Goal: Task Accomplishment & Management: Manage account settings

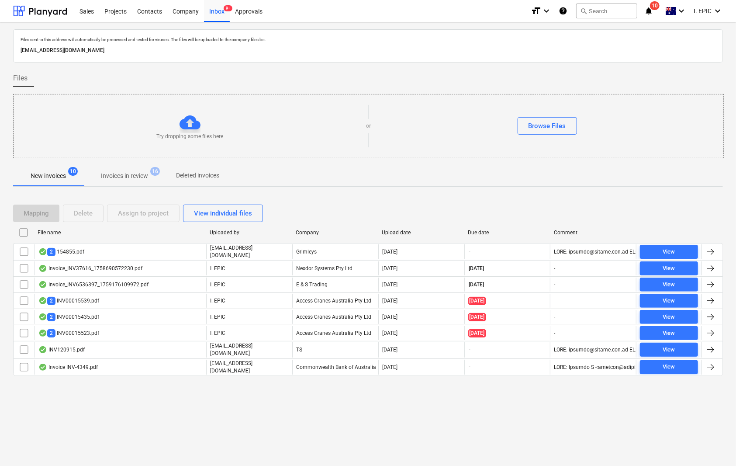
click at [134, 419] on div "Files sent to this address will automatically be processed and tested for virus…" at bounding box center [368, 243] width 736 height 443
click at [39, 187] on div "New invoices 10 Invoices in review 16 Deleted invoices" at bounding box center [368, 176] width 710 height 22
click at [45, 177] on p "New invoices" at bounding box center [48, 175] width 35 height 9
click at [89, 407] on div "Files sent to this address will automatically be processed and tested for virus…" at bounding box center [368, 243] width 736 height 443
click at [596, 14] on button "search Search" at bounding box center [606, 10] width 61 height 15
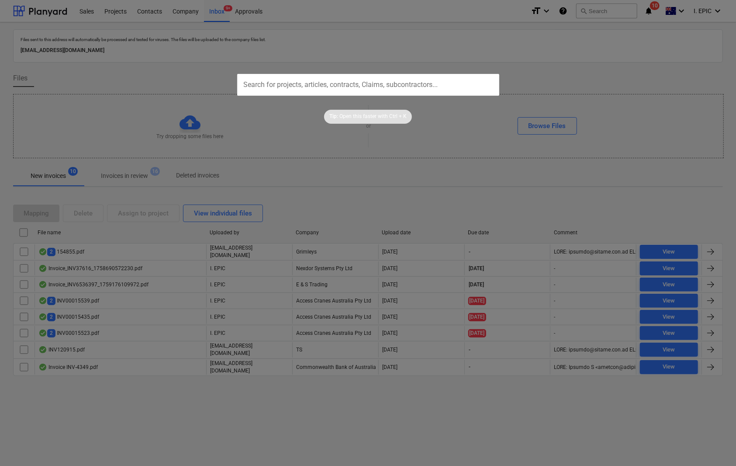
type input "209117"
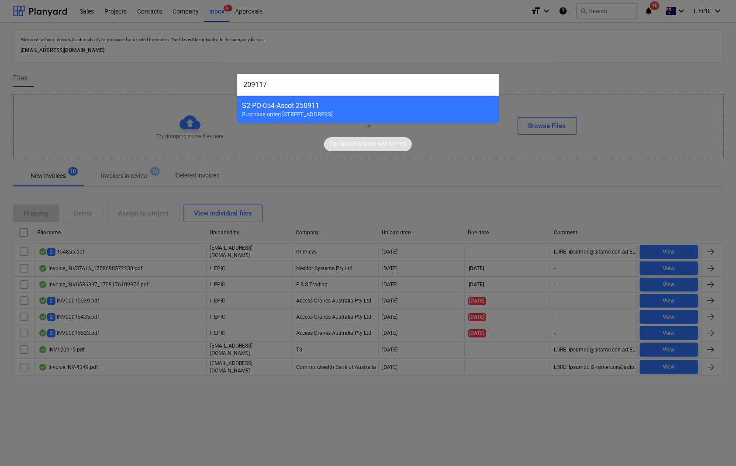
click at [290, 193] on div at bounding box center [368, 233] width 736 height 466
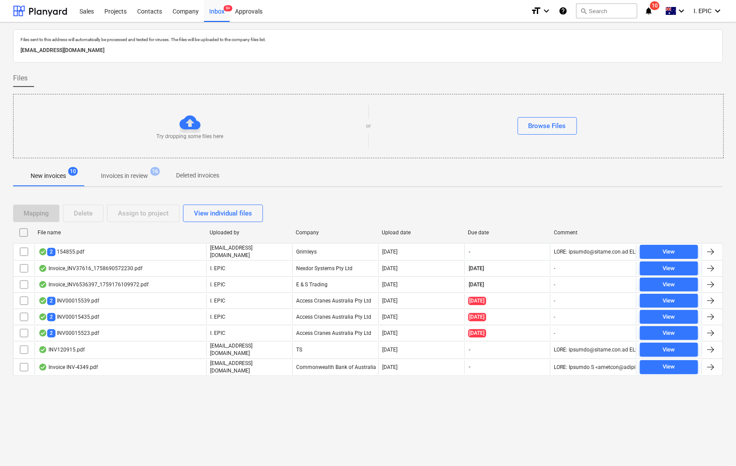
click at [292, 432] on div "Files sent to this address will automatically be processed and tested for virus…" at bounding box center [368, 243] width 736 height 443
click at [243, 458] on div "Files sent to this address will automatically be processed and tested for virus…" at bounding box center [368, 243] width 736 height 443
click at [167, 432] on div "Files sent to this address will automatically be processed and tested for virus…" at bounding box center [368, 243] width 736 height 443
click at [135, 424] on div "Files sent to this address will automatically be processed and tested for virus…" at bounding box center [368, 243] width 736 height 443
click at [546, 122] on div "Browse Files" at bounding box center [548, 125] width 38 height 11
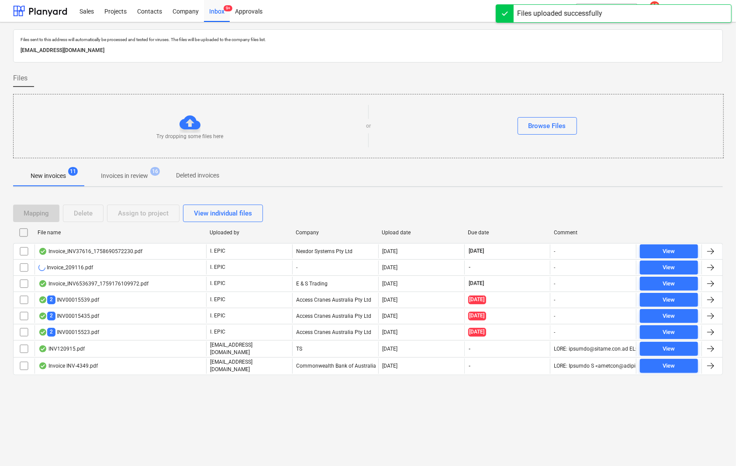
click at [94, 431] on div "Files sent to this address will automatically be processed and tested for virus…" at bounding box center [368, 243] width 736 height 443
click at [55, 171] on span "New invoices 11" at bounding box center [48, 175] width 49 height 8
click at [546, 130] on div "Browse Files" at bounding box center [548, 125] width 38 height 11
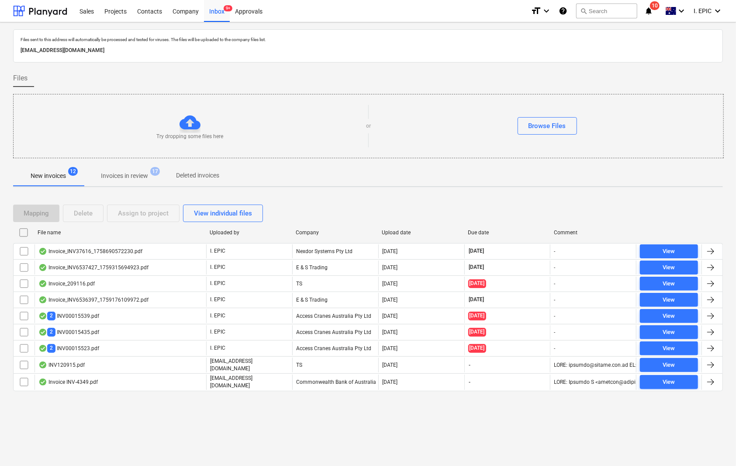
click at [102, 418] on div "Files sent to this address will automatically be processed and tested for virus…" at bounding box center [368, 243] width 736 height 443
click at [598, 10] on button "search Search" at bounding box center [606, 10] width 61 height 15
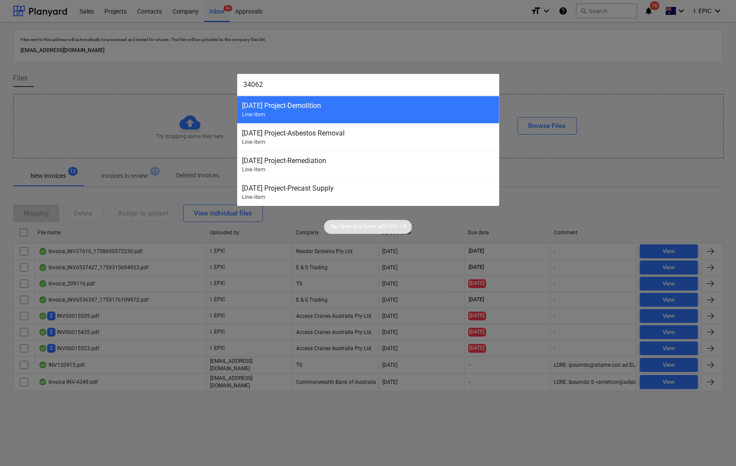
type input "34062"
click at [113, 76] on div at bounding box center [368, 233] width 736 height 466
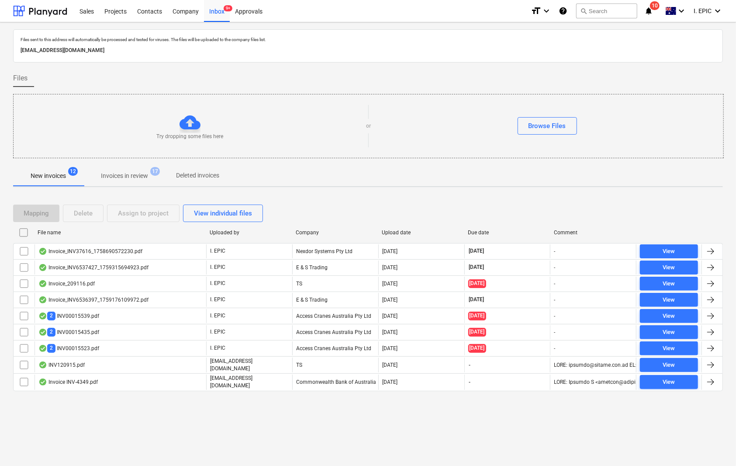
click at [325, 439] on div "Files sent to this address will automatically be processed and tested for virus…" at bounding box center [368, 243] width 736 height 443
click at [180, 133] on p "Try dropping some files here" at bounding box center [189, 136] width 67 height 7
click at [544, 126] on div "Browse Files" at bounding box center [548, 125] width 38 height 11
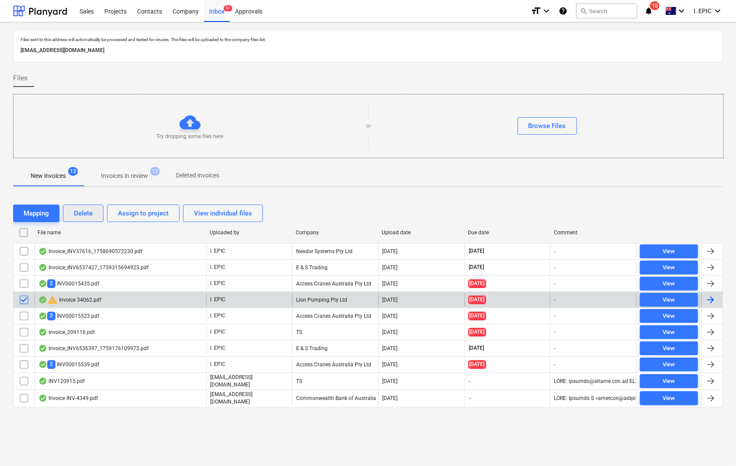
click at [77, 213] on div "Delete" at bounding box center [83, 213] width 19 height 11
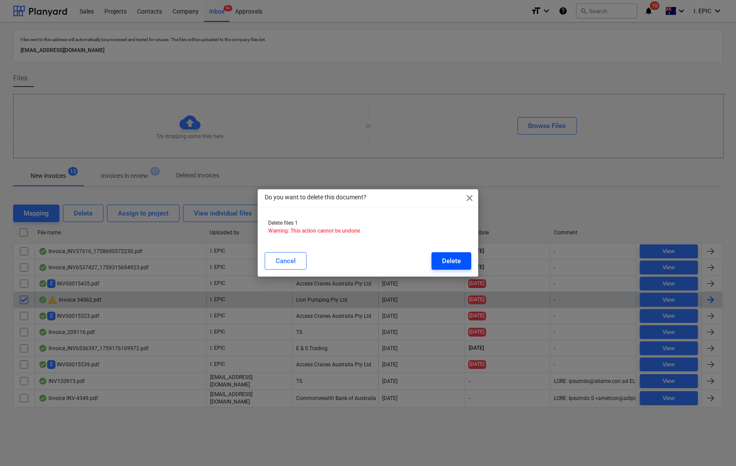
click at [451, 255] on div "Delete" at bounding box center [451, 260] width 19 height 11
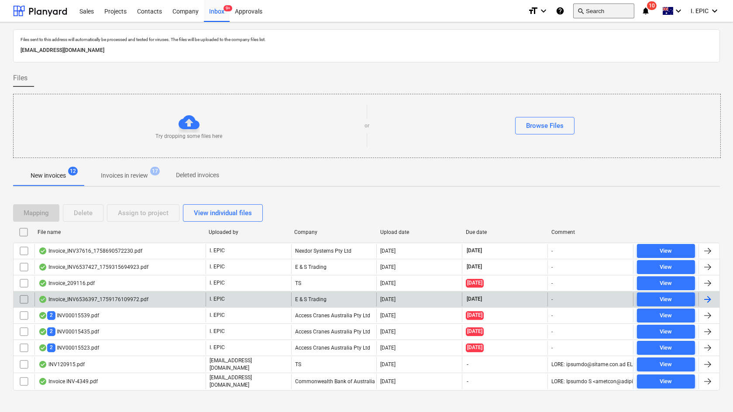
click at [602, 7] on button "search Search" at bounding box center [604, 10] width 61 height 15
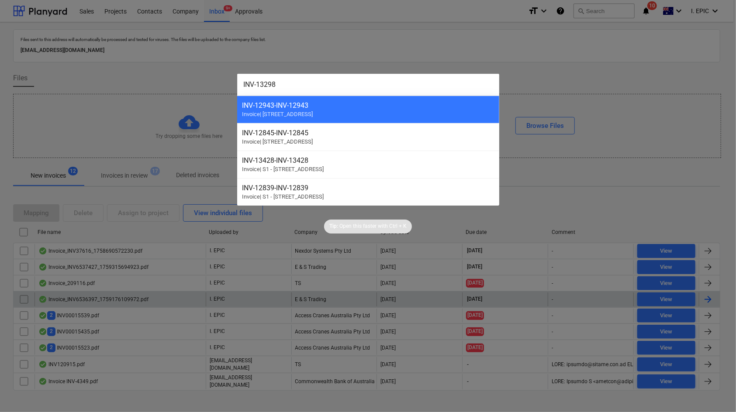
type input "INV-13298"
drag, startPoint x: 594, startPoint y: 51, endPoint x: 517, endPoint y: 83, distance: 83.2
click at [594, 51] on div at bounding box center [368, 206] width 736 height 412
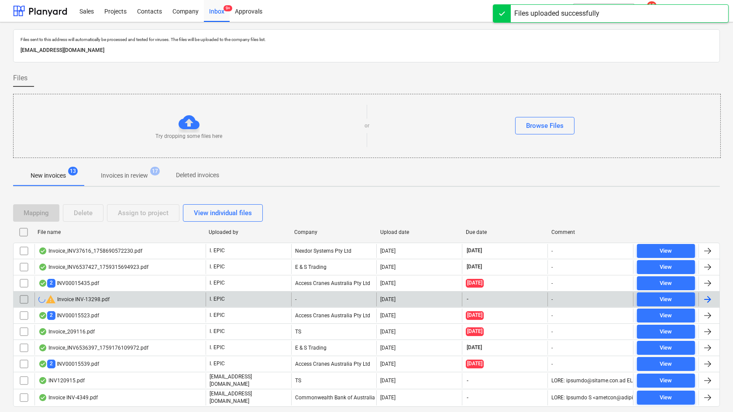
click at [21, 297] on input "checkbox" at bounding box center [24, 300] width 14 height 14
click at [86, 215] on div "Delete" at bounding box center [83, 213] width 19 height 11
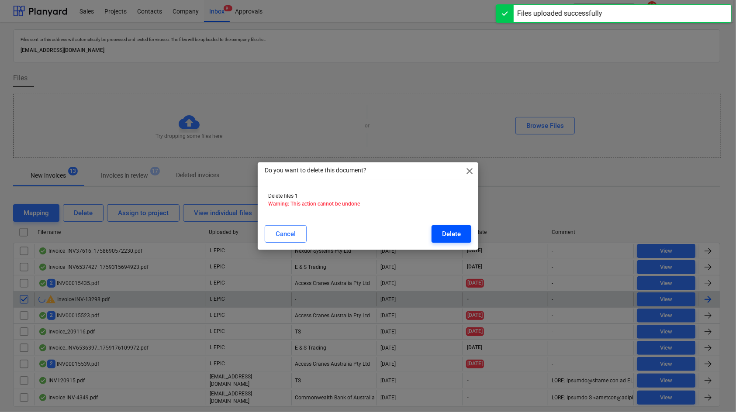
click at [451, 231] on div "Delete" at bounding box center [451, 233] width 19 height 11
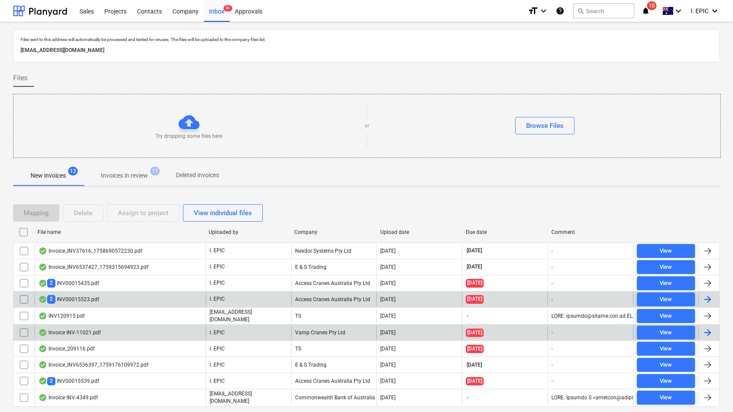
scroll to position [23, 0]
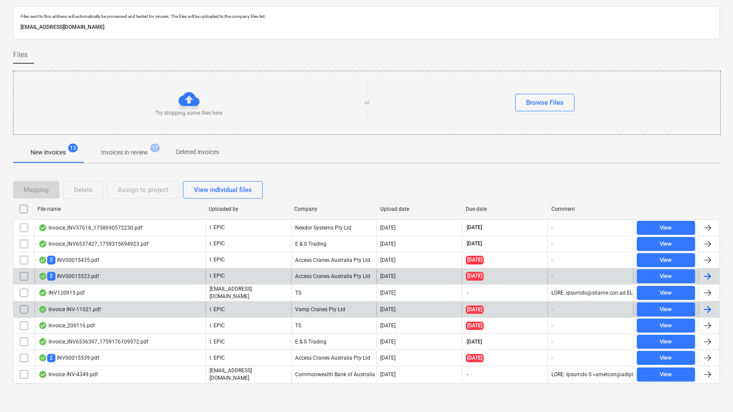
click at [94, 306] on div "Invoice INV-11021.pdf" at bounding box center [69, 309] width 62 height 7
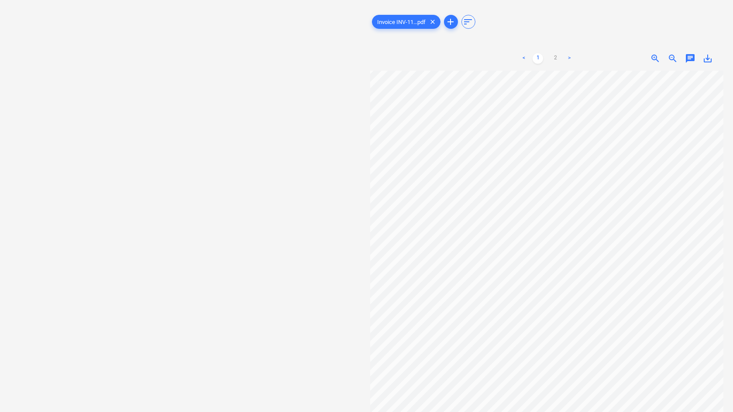
scroll to position [58, 0]
click at [83, 138] on div "Select document type or project help Select document type or project" at bounding box center [190, 179] width 354 height 453
click at [147, 86] on div "Select document type or project help Select document type or project" at bounding box center [190, 179] width 354 height 453
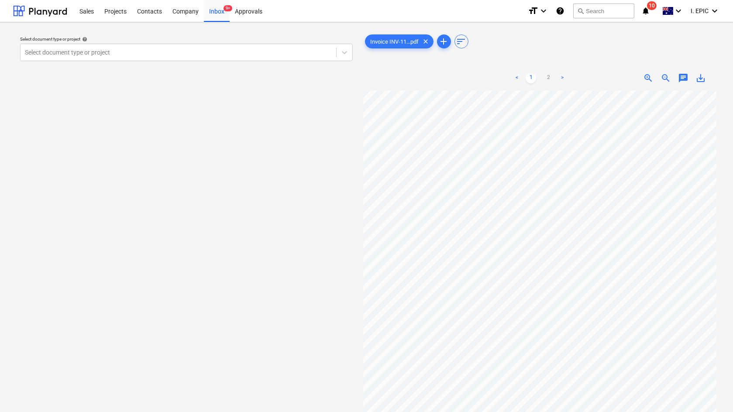
click at [135, 241] on div "Select document type or project help Select document type or project" at bounding box center [186, 255] width 347 height 453
click at [189, 151] on div "Select document type or project help Select document type or project" at bounding box center [186, 255] width 347 height 453
click at [217, 11] on div "Inbox 9+" at bounding box center [217, 11] width 26 height 22
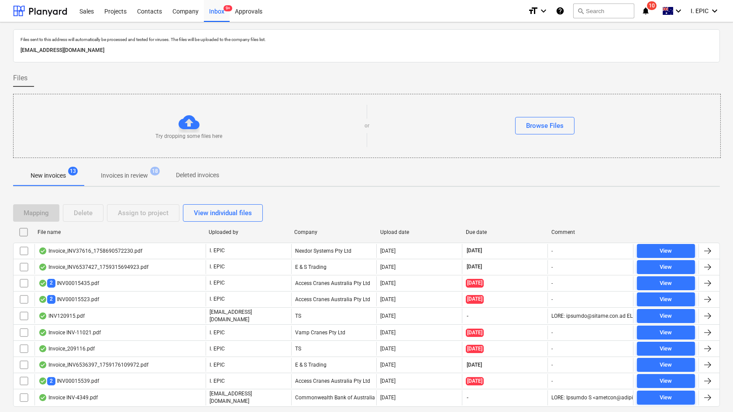
click at [194, 126] on div at bounding box center [189, 122] width 21 height 21
click at [540, 120] on div "Browse Files" at bounding box center [545, 125] width 38 height 11
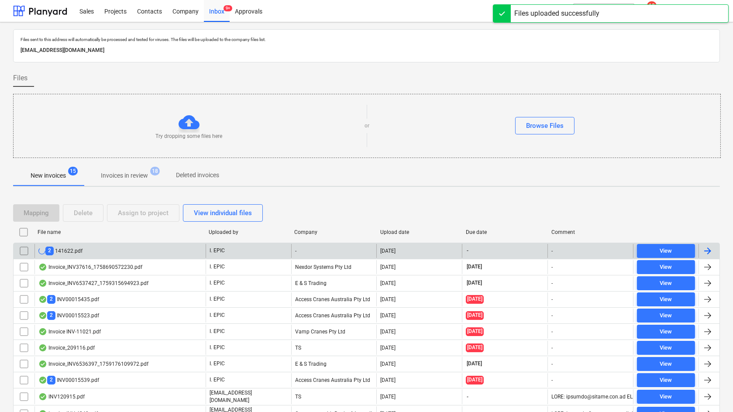
click at [70, 246] on div "2 141622.pdf" at bounding box center [120, 251] width 171 height 14
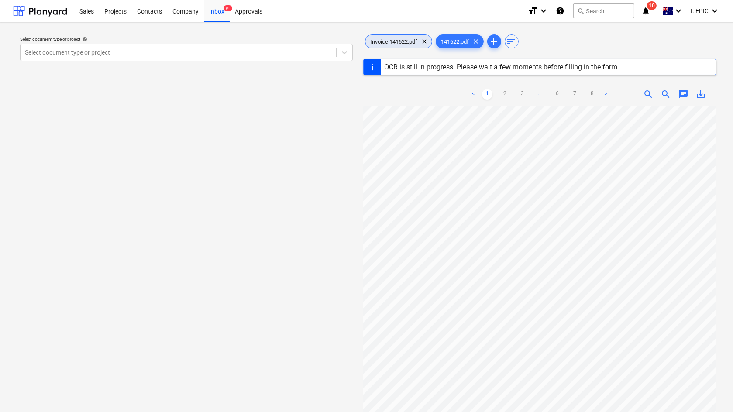
click at [383, 43] on span "Invoice 141622.pdf" at bounding box center [395, 41] width 58 height 7
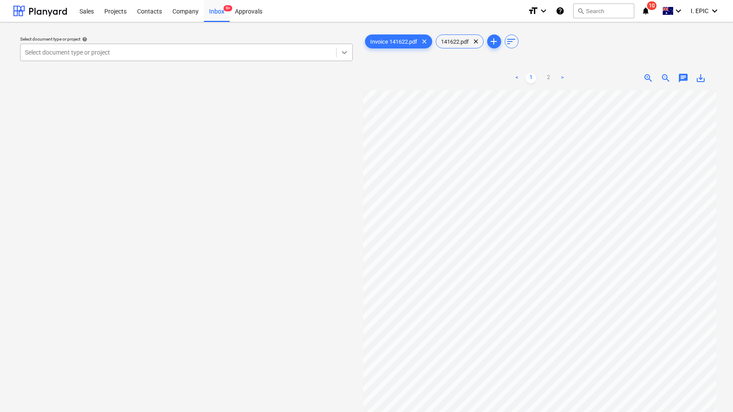
click at [345, 52] on icon at bounding box center [344, 52] width 9 height 9
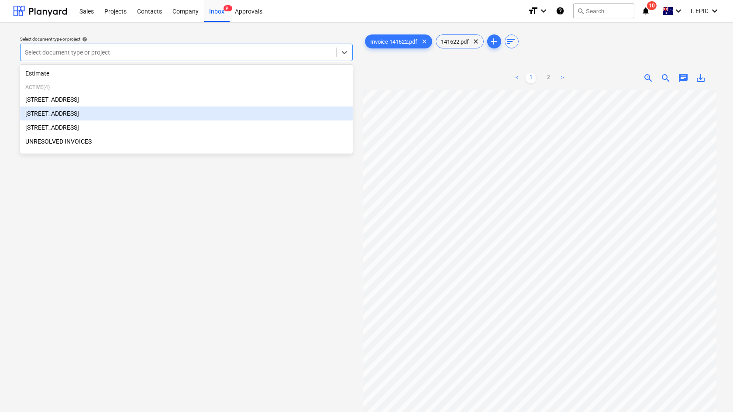
click at [57, 116] on div "[STREET_ADDRESS]" at bounding box center [186, 114] width 333 height 14
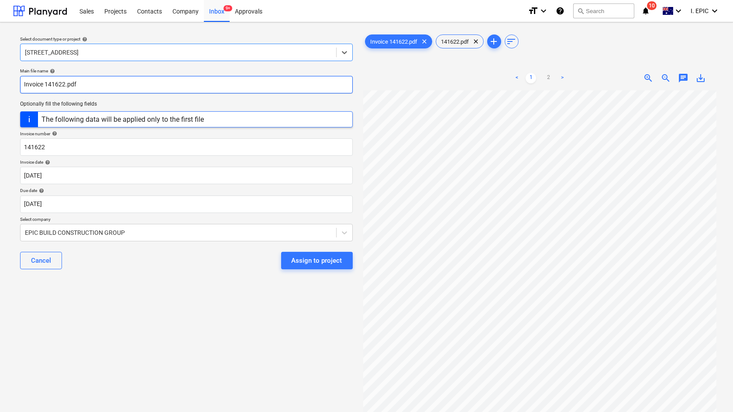
click at [31, 84] on input "Invoice 141622.pdf" at bounding box center [186, 84] width 333 height 17
type input "Pointforce Invoice 141622.pdf"
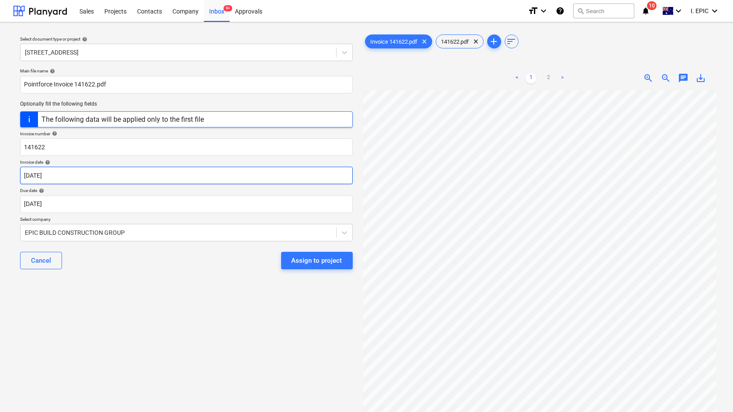
click at [48, 173] on body "Sales Projects Contacts Company Inbox 9+ Approvals format_size keyboard_arrow_d…" at bounding box center [366, 206] width 733 height 412
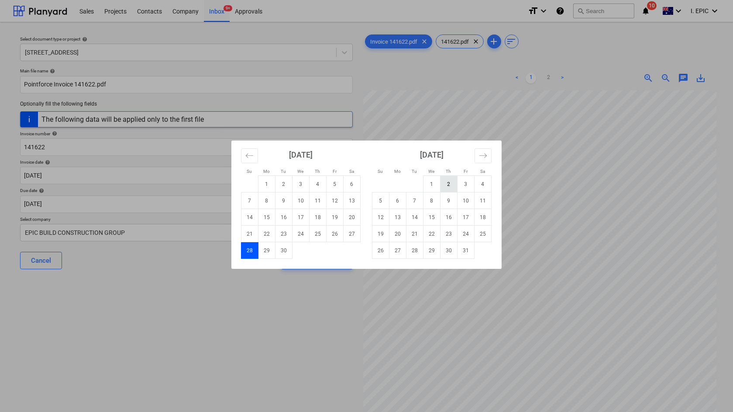
click at [453, 180] on td "2" at bounding box center [449, 184] width 17 height 17
type input "[DATE]"
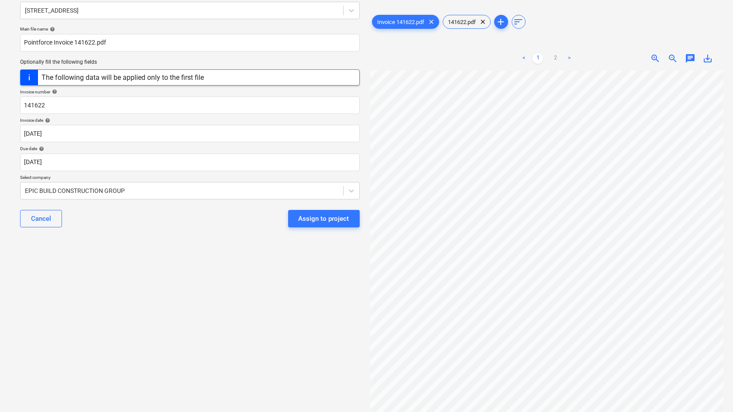
scroll to position [76, 0]
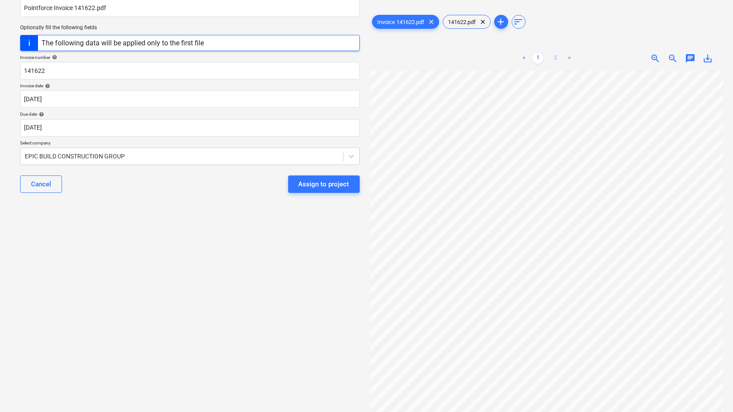
click at [555, 58] on link "2" at bounding box center [555, 58] width 10 height 10
click at [54, 127] on body "Sales Projects Contacts Company Inbox 9+ Approvals format_size keyboard_arrow_d…" at bounding box center [366, 130] width 733 height 412
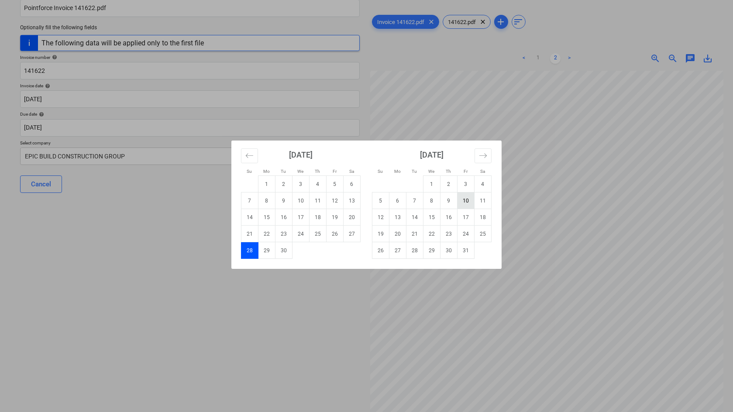
click at [464, 199] on td "10" at bounding box center [466, 201] width 17 height 17
type input "[DATE]"
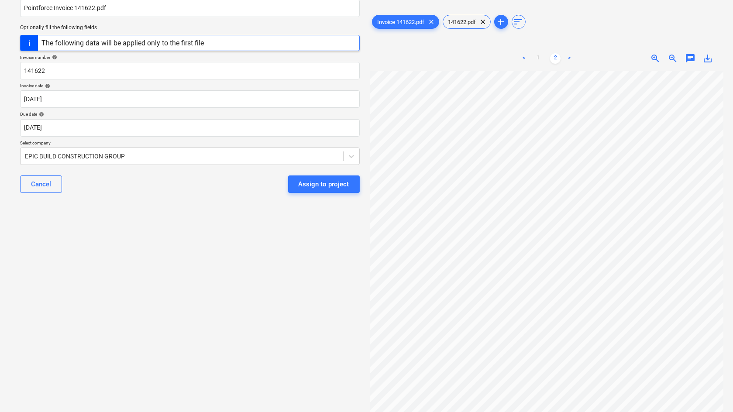
scroll to position [170, 0]
drag, startPoint x: 87, startPoint y: 282, endPoint x: 90, endPoint y: 208, distance: 74.3
click at [86, 282] on div "Select document type or project help [STREET_ADDRESS] file name help Pointforce…" at bounding box center [190, 179] width 354 height 453
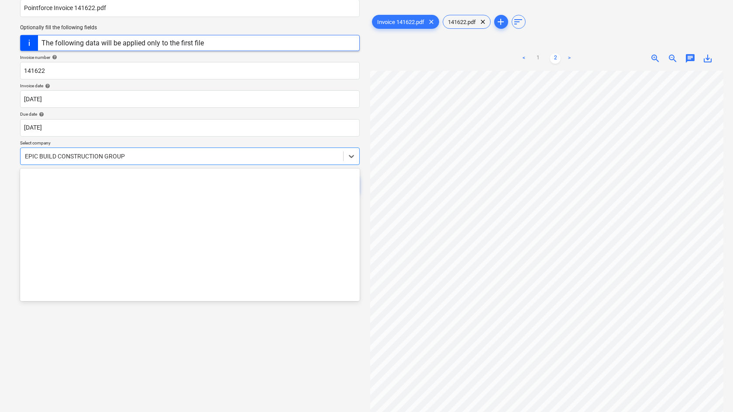
click at [110, 149] on div "EPIC BUILD CONSTRUCTION GROUP" at bounding box center [190, 156] width 340 height 17
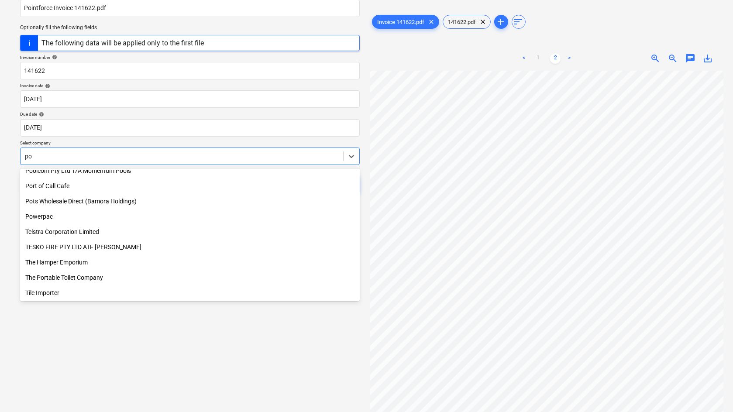
scroll to position [342, 0]
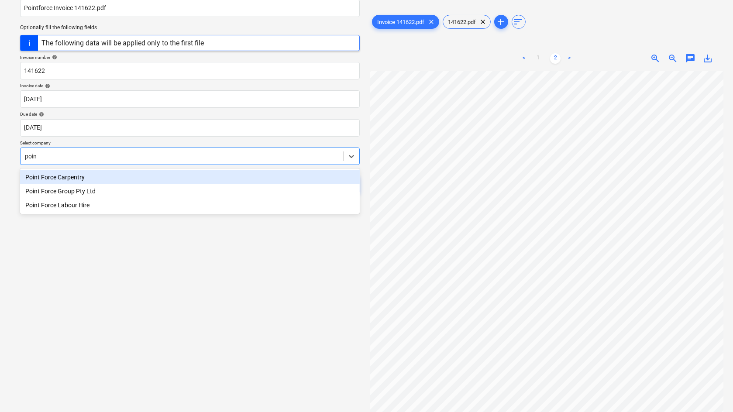
type input "point"
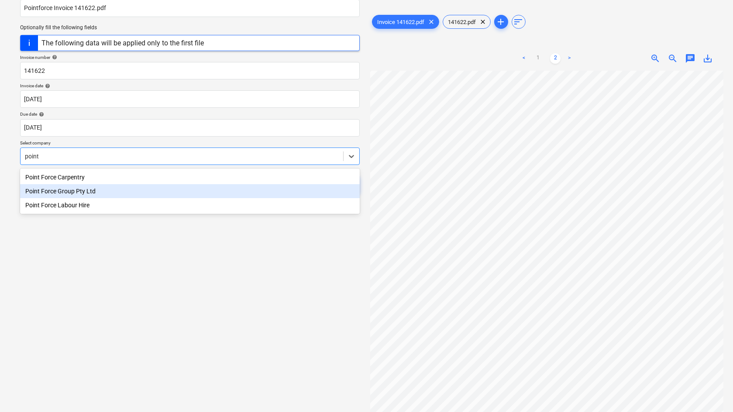
click at [98, 192] on div "Point Force Group Pty Ltd" at bounding box center [190, 191] width 340 height 14
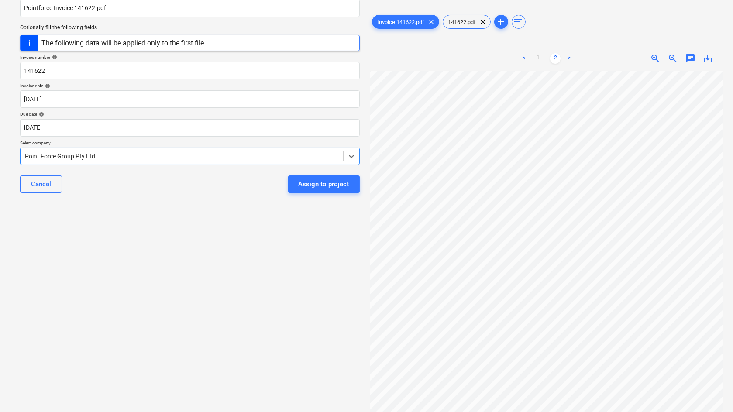
click at [157, 282] on div "Select document type or project help [STREET_ADDRESS] file name help Pointforce…" at bounding box center [190, 179] width 354 height 453
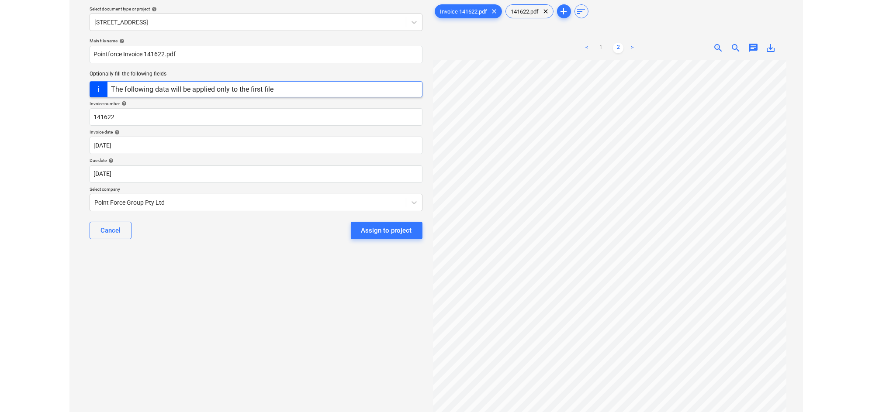
scroll to position [0, 0]
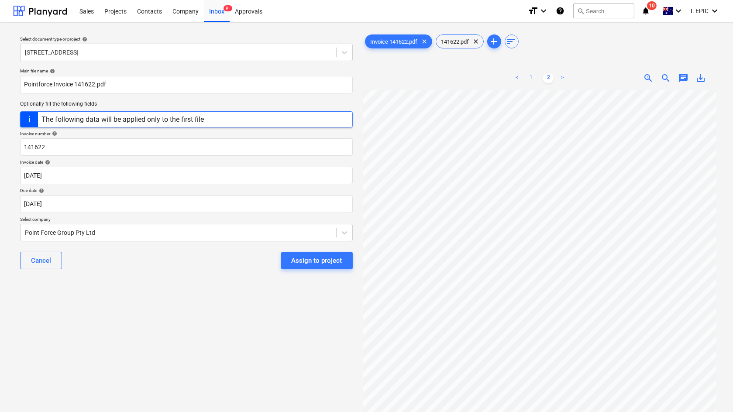
click at [533, 78] on link "1" at bounding box center [531, 78] width 10 height 10
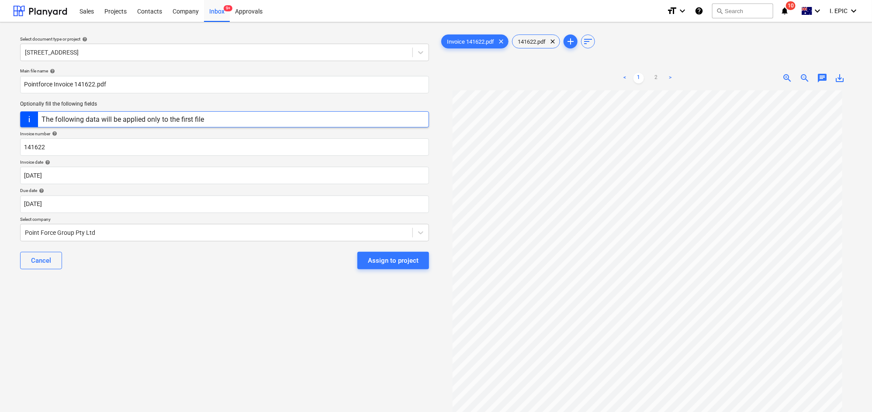
click at [139, 323] on div "Select document type or project help [STREET_ADDRESS] file name help Pointforce…" at bounding box center [224, 255] width 423 height 453
click at [159, 346] on div "Select document type or project help [STREET_ADDRESS] file name help Pointforce…" at bounding box center [224, 255] width 423 height 453
click at [150, 360] on div "Select document type or project help [STREET_ADDRESS] file name help Pointforce…" at bounding box center [224, 255] width 423 height 453
click at [144, 339] on div "Select document type or project help [STREET_ADDRESS] file name help Pointforce…" at bounding box center [224, 255] width 423 height 453
click at [200, 337] on div "Select document type or project help [STREET_ADDRESS] file name help Pointforce…" at bounding box center [224, 255] width 423 height 453
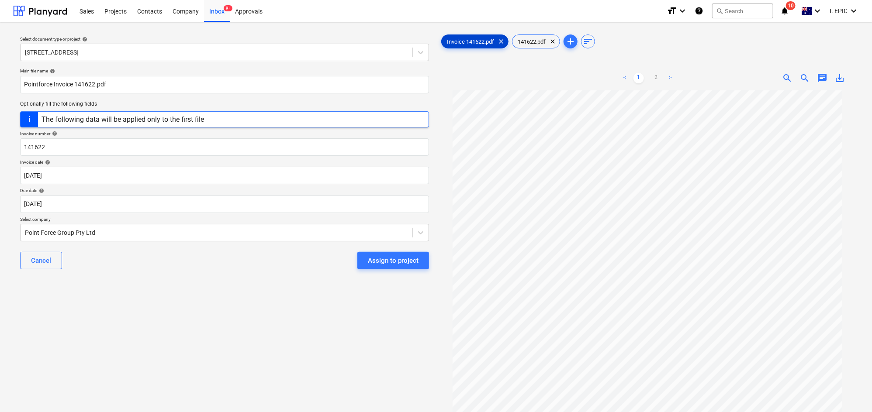
click at [464, 39] on span "Invoice 141622.pdf" at bounding box center [471, 41] width 58 height 7
drag, startPoint x: 827, startPoint y: 76, endPoint x: 802, endPoint y: 88, distance: 27.5
click at [736, 78] on span "chat" at bounding box center [822, 78] width 10 height 10
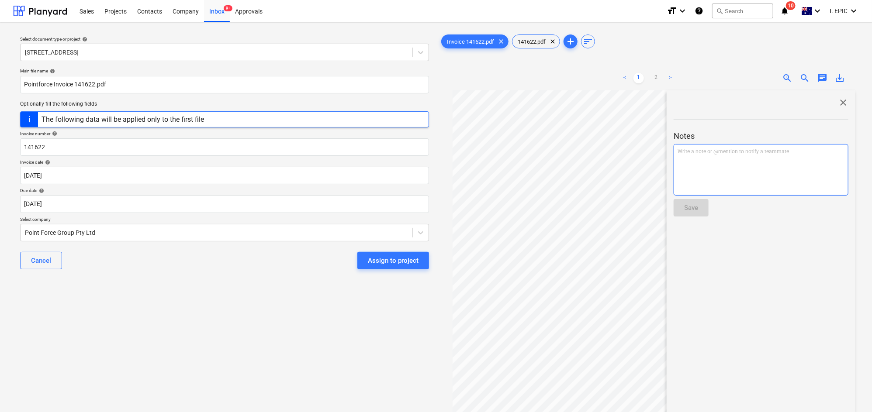
click at [736, 184] on div "Write a note or @mention to notify a teammate [PERSON_NAME]" at bounding box center [761, 170] width 175 height 52
click at [736, 151] on span "Rates are correct and checked against timesheets. AS" at bounding box center [741, 152] width 126 height 6
click at [736, 150] on div "Rates are correct and checked against time sheets. AS" at bounding box center [761, 170] width 175 height 52
click at [684, 204] on button "Save" at bounding box center [691, 207] width 35 height 17
click at [245, 327] on div "Select document type or project help [STREET_ADDRESS] file name help Pointforce…" at bounding box center [224, 255] width 423 height 453
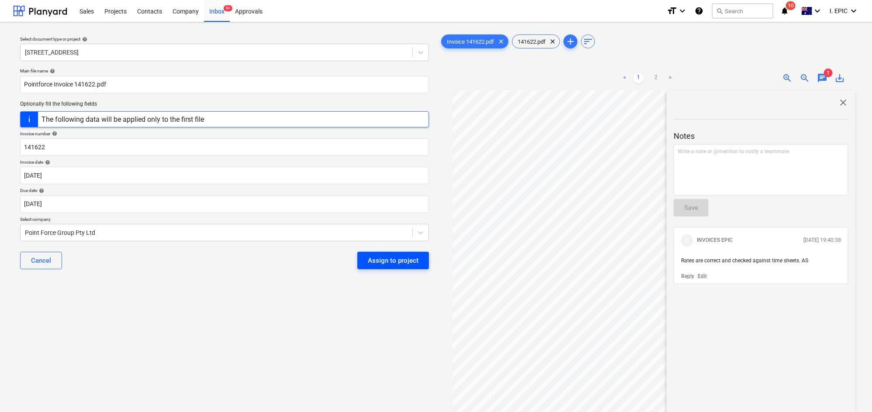
click at [390, 260] on div "Assign to project" at bounding box center [393, 260] width 51 height 11
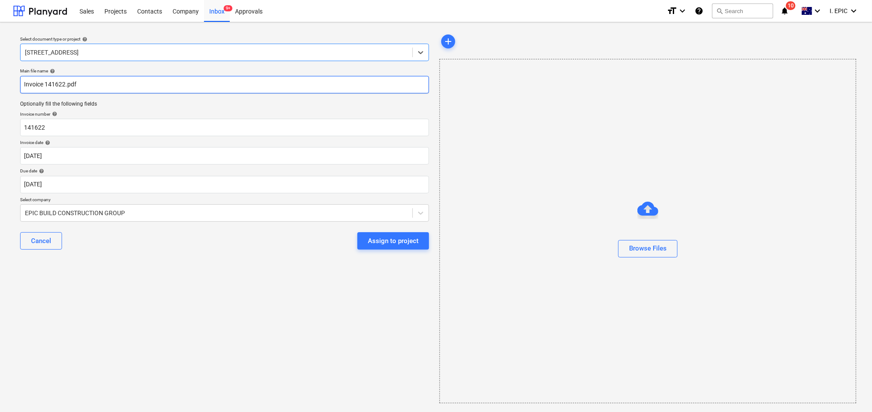
click at [57, 83] on input "Invoice 141622.pdf" at bounding box center [224, 84] width 409 height 17
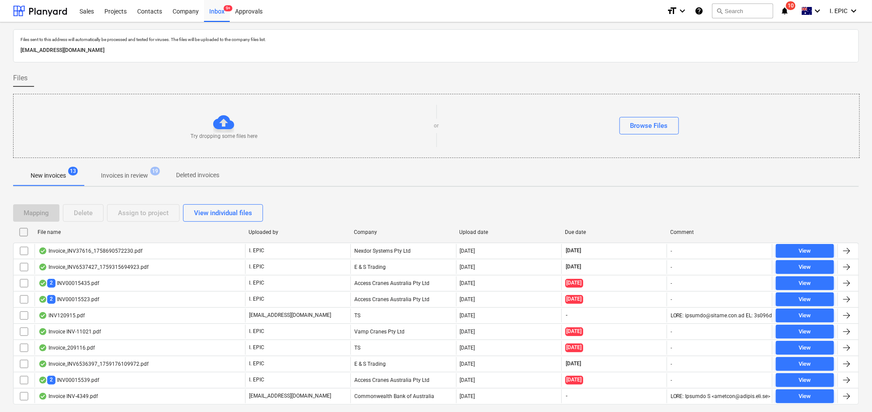
click at [133, 169] on span "Invoices in review 19" at bounding box center [124, 176] width 82 height 16
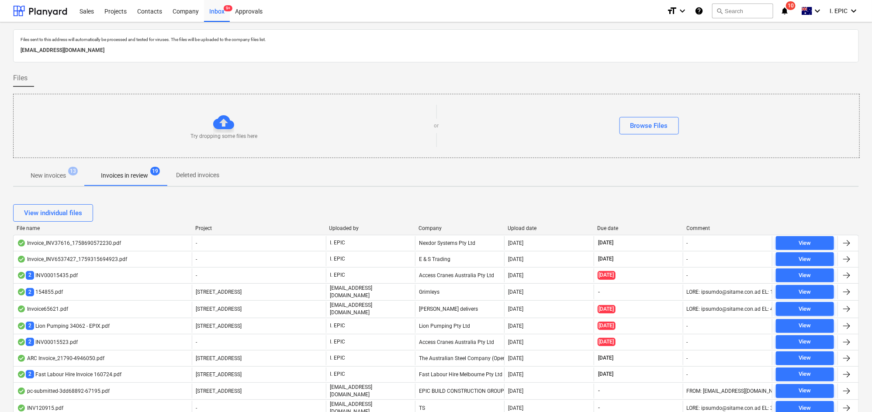
scroll to position [418, 0]
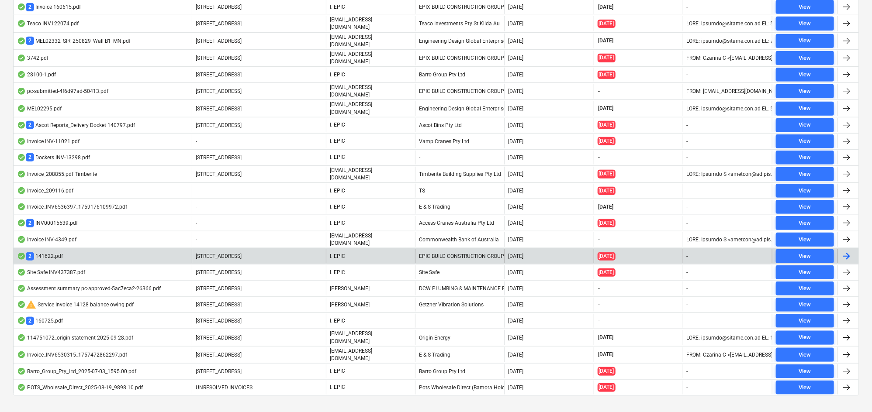
click at [49, 252] on div "2 141622.pdf" at bounding box center [40, 256] width 46 height 8
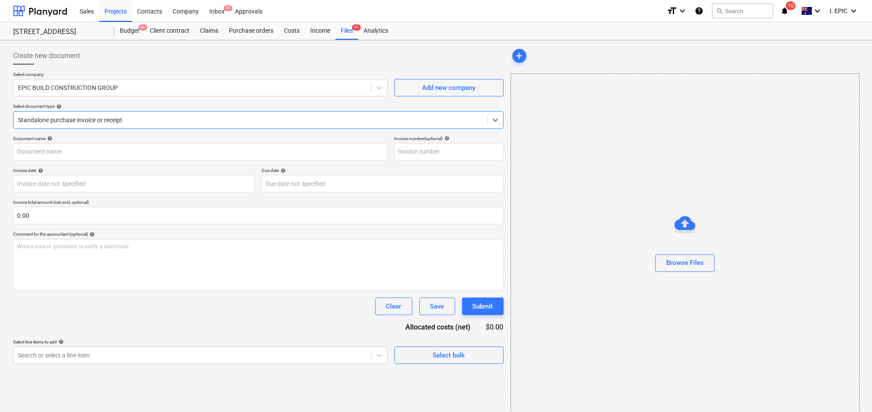
type input "141622"
type input "[DATE]"
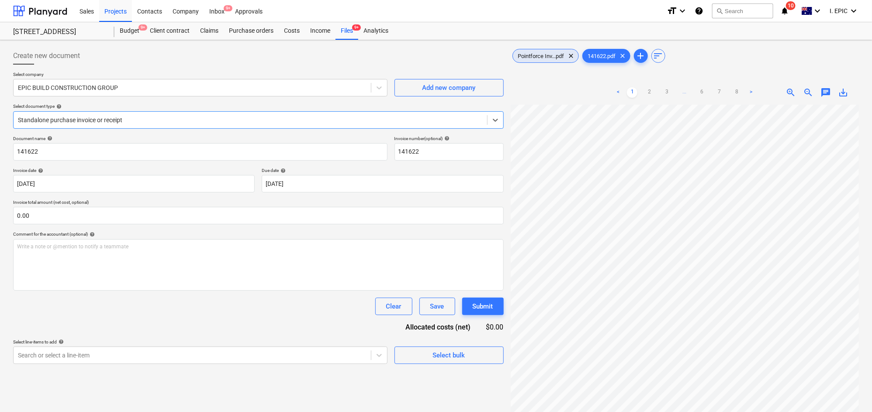
click at [522, 55] on span "Pointforce Inv...pdf" at bounding box center [541, 56] width 57 height 7
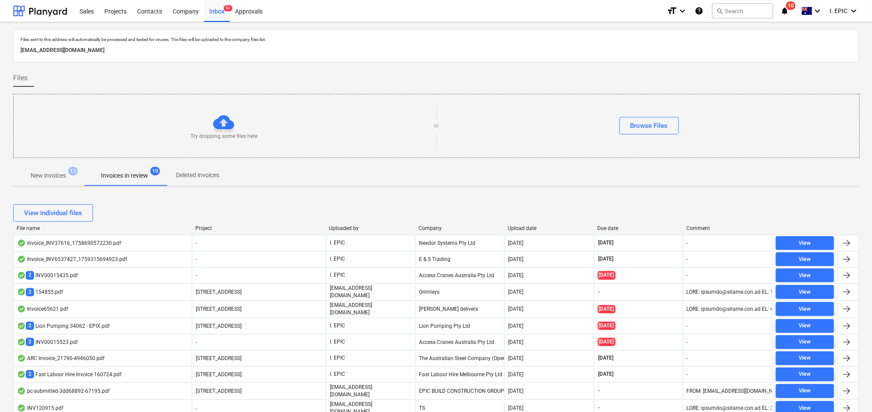
click at [73, 170] on span "13" at bounding box center [73, 171] width 10 height 9
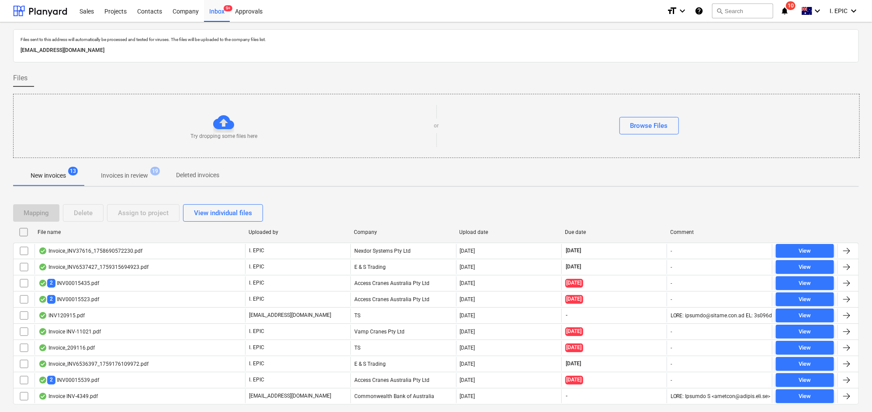
click at [55, 176] on p "New invoices" at bounding box center [48, 175] width 35 height 9
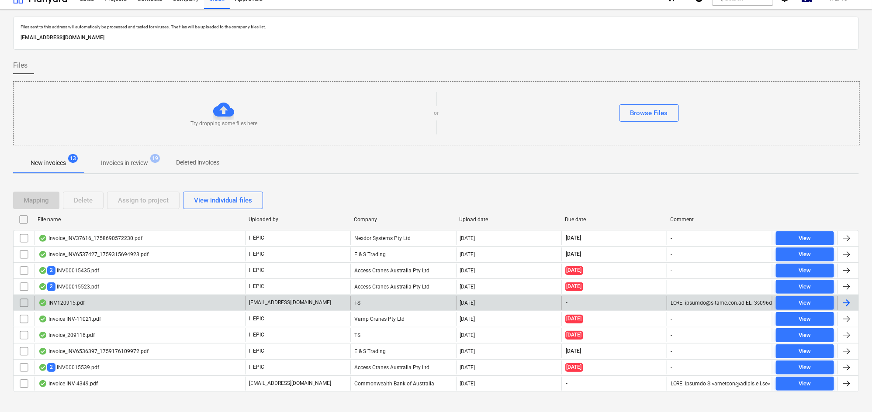
scroll to position [23, 0]
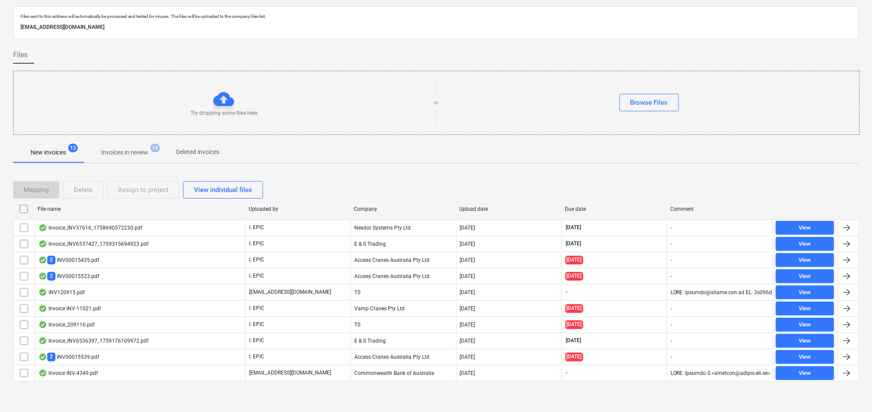
click at [653, 77] on div "Try dropping some files here or Browse Files" at bounding box center [436, 103] width 847 height 64
click at [648, 114] on div "Try dropping some files here or Browse Files" at bounding box center [437, 102] width 846 height 49
click at [650, 102] on div "Browse Files" at bounding box center [649, 102] width 38 height 11
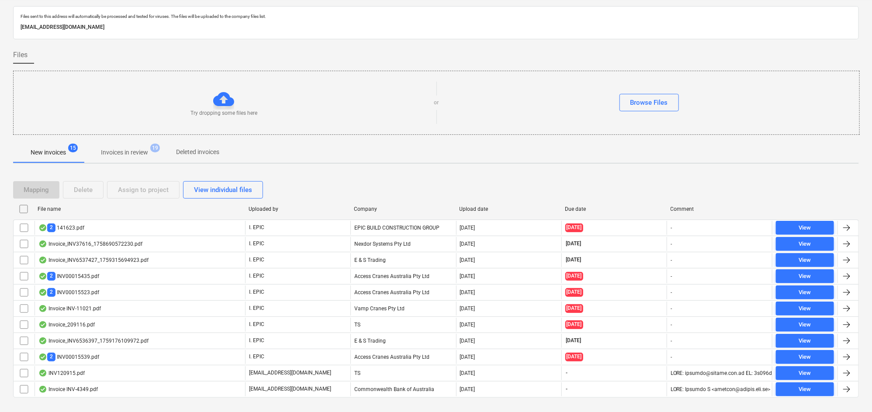
click at [287, 54] on div "Files" at bounding box center [436, 54] width 846 height 17
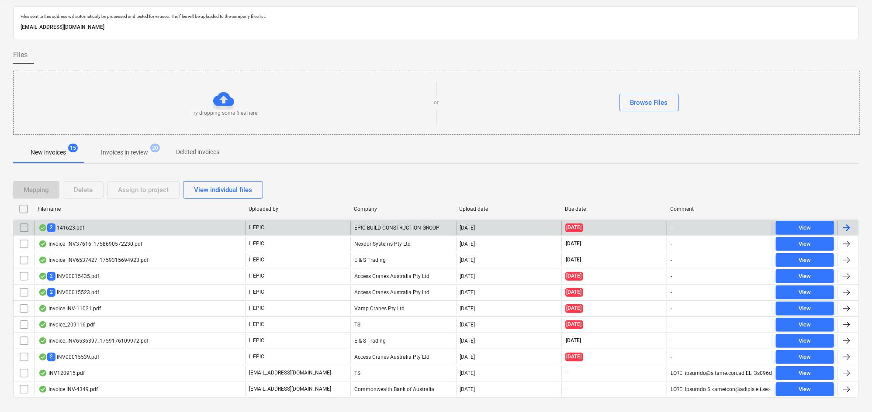
click at [70, 226] on div "2 141623.pdf" at bounding box center [61, 228] width 46 height 8
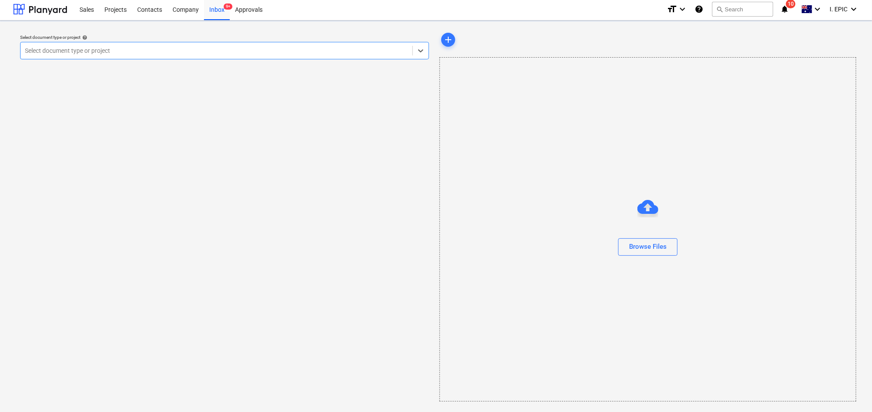
scroll to position [1, 0]
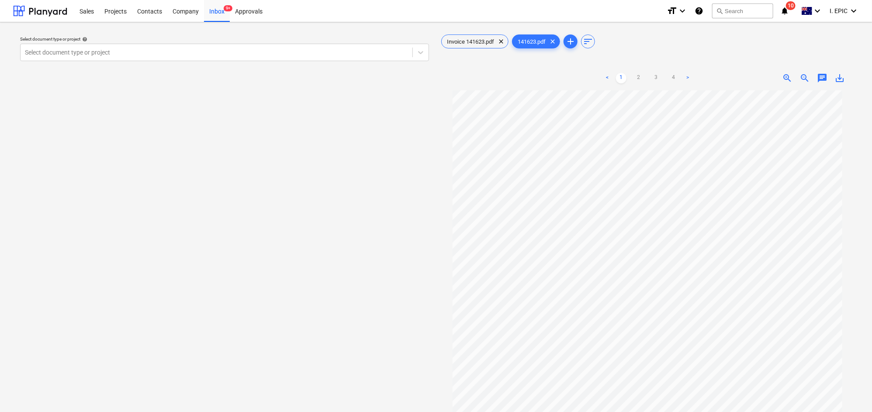
drag, startPoint x: 89, startPoint y: 204, endPoint x: 192, endPoint y: 185, distance: 105.0
click at [89, 204] on div "Select document type or project help Select document type or project" at bounding box center [224, 255] width 423 height 453
click at [472, 43] on span "Invoice 141623.pdf" at bounding box center [471, 41] width 58 height 7
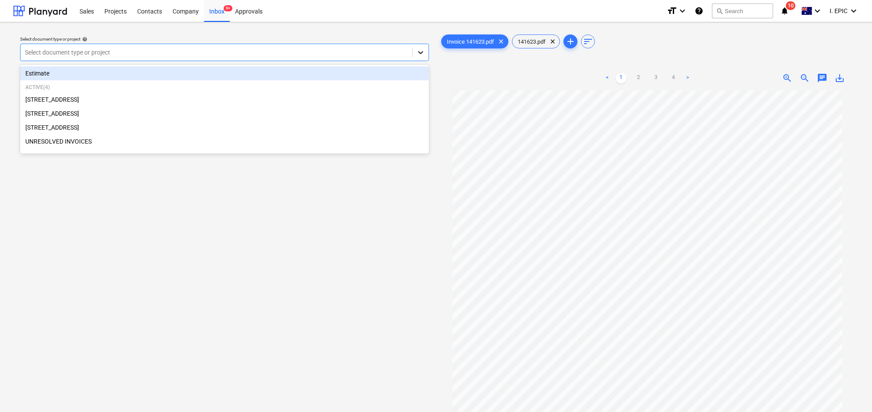
click at [423, 51] on icon at bounding box center [420, 52] width 5 height 3
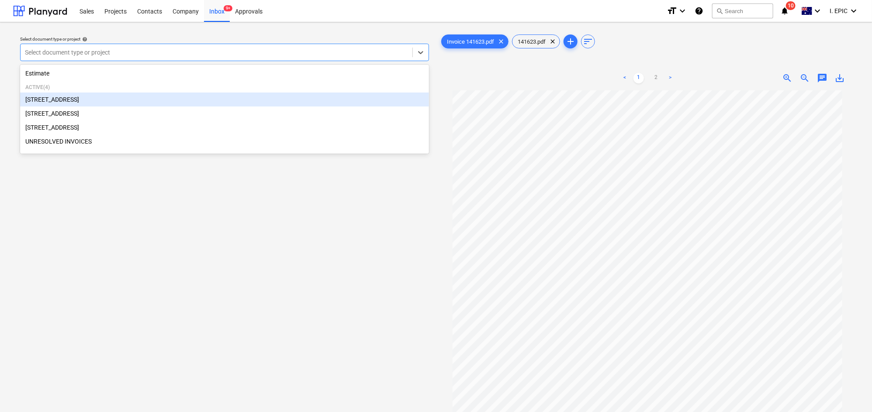
click at [67, 101] on div "[STREET_ADDRESS]" at bounding box center [224, 100] width 409 height 14
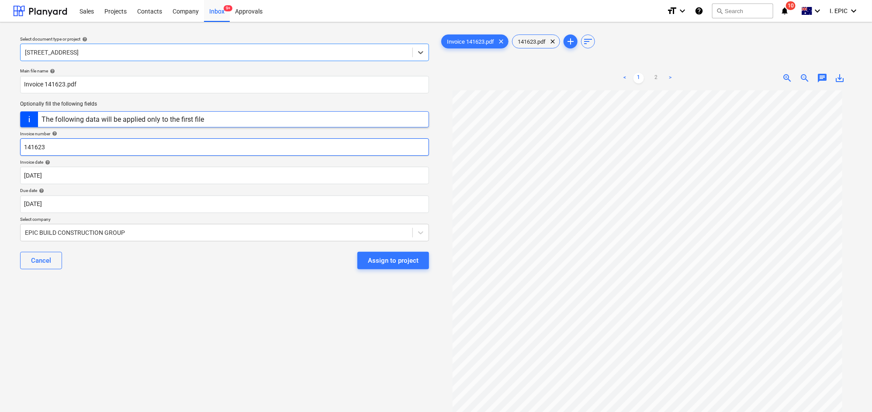
drag, startPoint x: 31, startPoint y: 147, endPoint x: 40, endPoint y: 121, distance: 27.5
click at [31, 148] on input "141623" at bounding box center [224, 146] width 409 height 17
click at [40, 145] on input "Pointforce 141623" at bounding box center [224, 146] width 409 height 17
type input "PointForce 141623"
click at [194, 316] on div "Select document type or project help [STREET_ADDRESS] file name help Invoice 14…" at bounding box center [224, 255] width 423 height 453
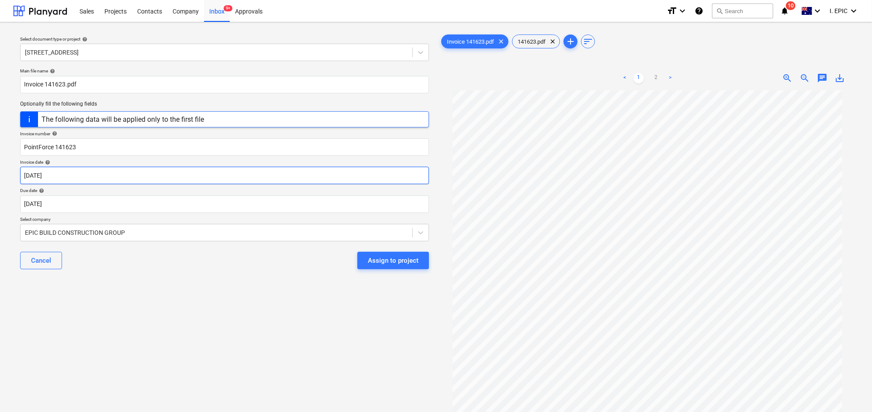
click at [31, 172] on body "Sales Projects Contacts Company Inbox 9+ Approvals format_size keyboard_arrow_d…" at bounding box center [436, 206] width 872 height 412
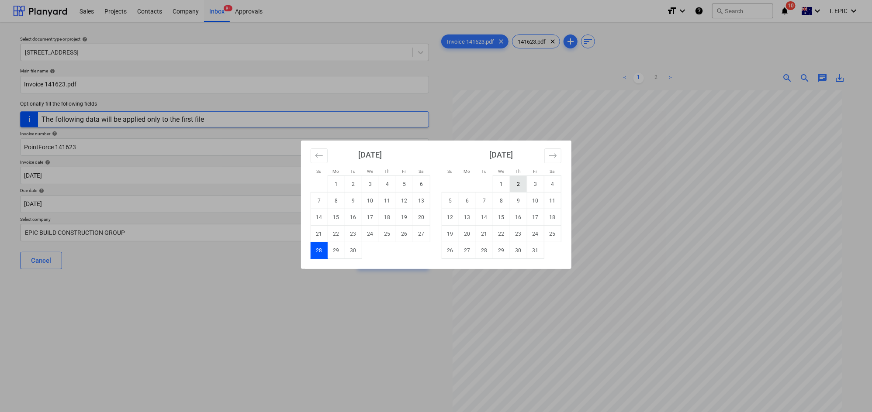
click at [517, 182] on td "2" at bounding box center [518, 184] width 17 height 17
type input "[DATE]"
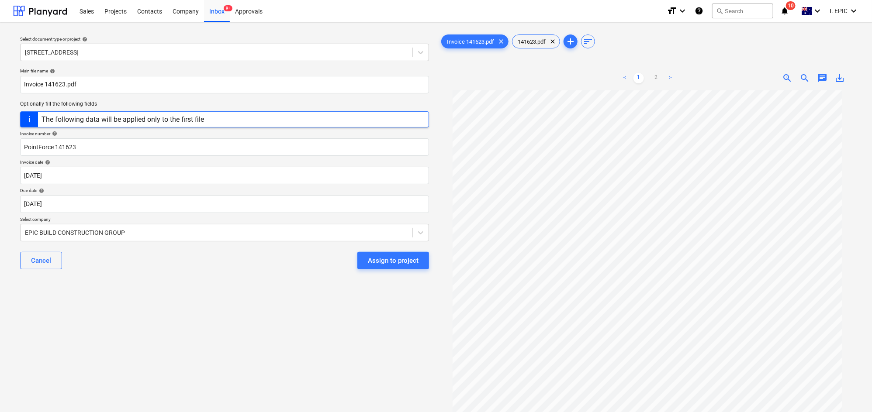
scroll to position [165, 0]
click at [654, 76] on link "2" at bounding box center [656, 78] width 10 height 10
click at [92, 303] on div "Select document type or project help [STREET_ADDRESS] file name help Invoice 14…" at bounding box center [224, 255] width 423 height 453
click at [29, 228] on div at bounding box center [216, 232] width 383 height 9
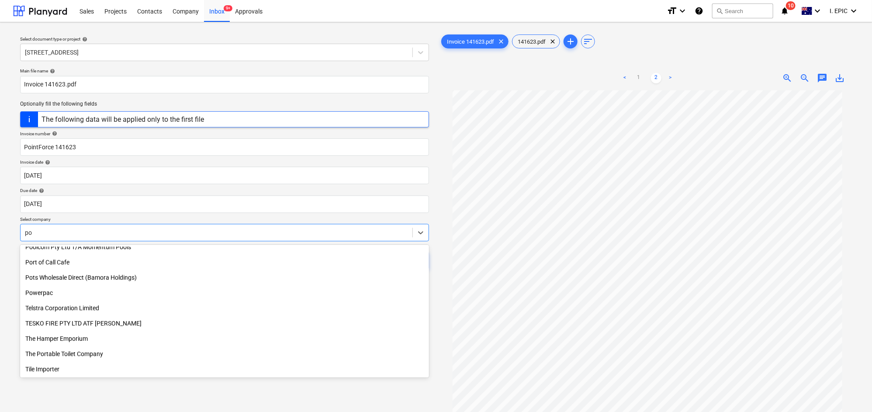
scroll to position [342, 0]
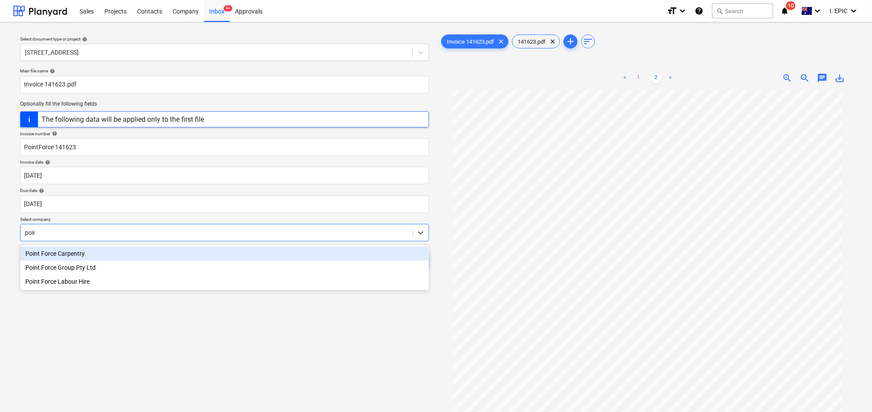
type input "point"
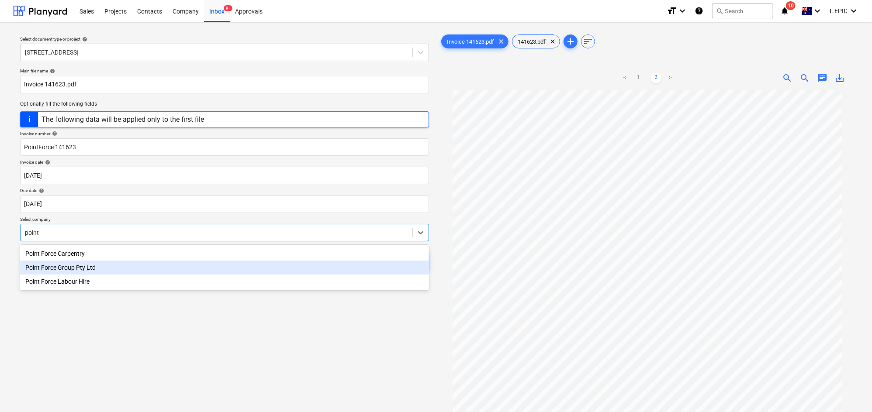
click at [75, 269] on div "Point Force Group Pty Ltd" at bounding box center [224, 268] width 409 height 14
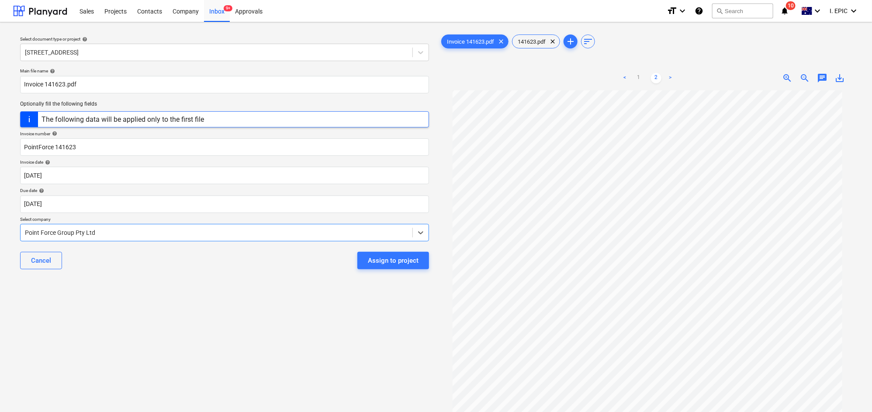
scroll to position [0, 0]
click at [640, 80] on link "1" at bounding box center [638, 78] width 10 height 10
click at [201, 316] on div "Select document type or project help [STREET_ADDRESS] file name help Invoice 14…" at bounding box center [224, 255] width 423 height 453
drag, startPoint x: 54, startPoint y: 146, endPoint x: -21, endPoint y: 144, distance: 75.2
click at [0, 144] on html "Sales Projects Contacts Company Inbox 9+ Approvals format_size keyboard_arrow_d…" at bounding box center [436, 206] width 872 height 412
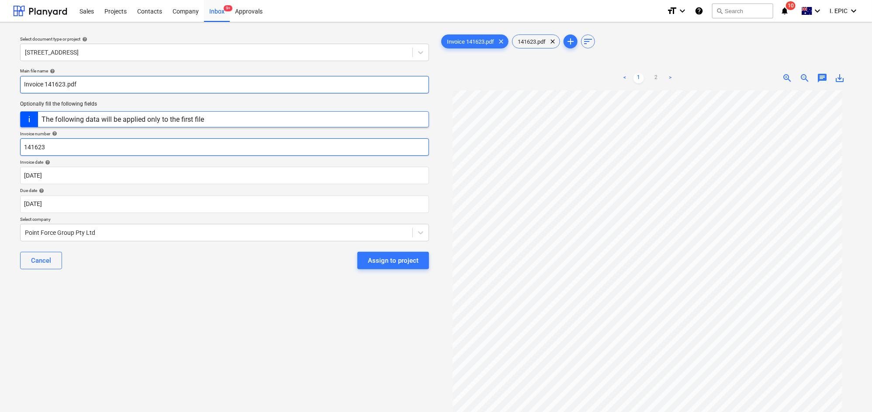
type input "141623"
click at [22, 83] on input "Invoice 141623.pdf" at bounding box center [224, 84] width 409 height 17
paste input "PointForce"
type input "PointForce Invoice 141623.pdf"
click at [89, 332] on div "Select document type or project help [STREET_ADDRESS] file name help PointForce…" at bounding box center [224, 255] width 423 height 453
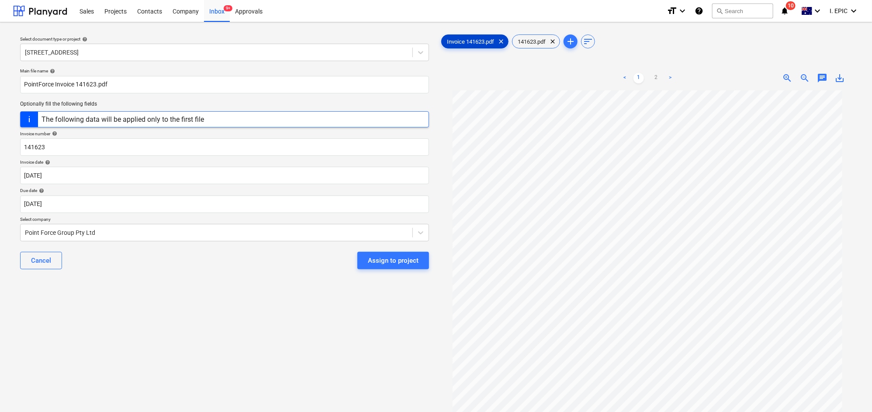
click at [484, 43] on span "Invoice 141623.pdf" at bounding box center [471, 41] width 58 height 7
click at [736, 78] on span "chat" at bounding box center [822, 78] width 10 height 10
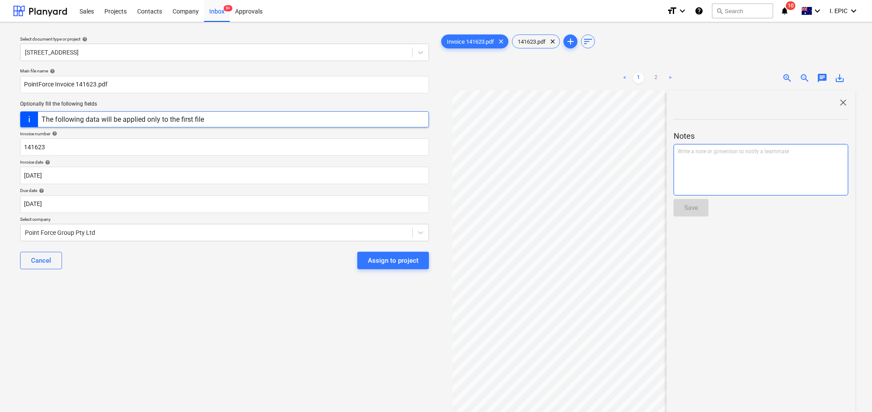
click at [736, 176] on div "Write a note or @mention to notify a teammate [PERSON_NAME]" at bounding box center [761, 170] width 175 height 52
click at [694, 210] on div "Save" at bounding box center [691, 207] width 14 height 11
click at [736, 100] on span "close" at bounding box center [843, 102] width 10 height 10
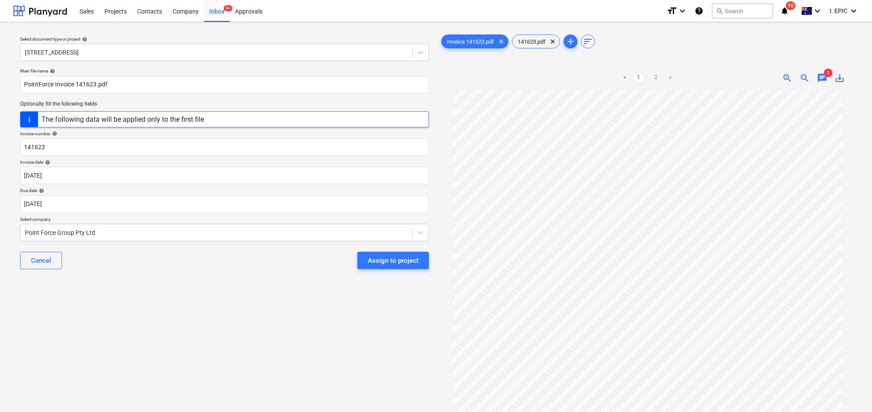
click at [322, 309] on div "Select document type or project help [STREET_ADDRESS] file name help PointForce…" at bounding box center [224, 255] width 423 height 453
click at [383, 259] on div "Assign to project" at bounding box center [393, 260] width 51 height 11
